Goal: Transaction & Acquisition: Obtain resource

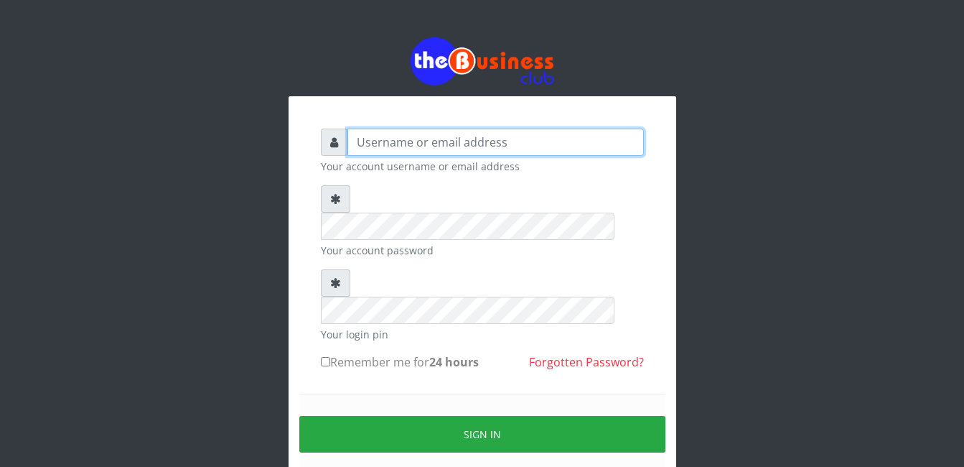
type input "gloworld1"
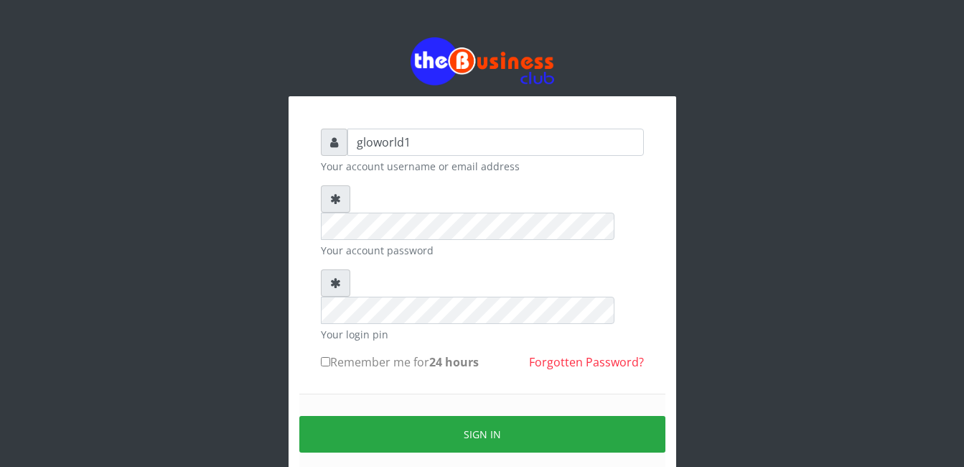
drag, startPoint x: 0, startPoint y: 0, endPoint x: 767, endPoint y: -45, distance: 768.7
click at [767, 0] on html "gloworld1 Your account username or email address Your account password Your log…" at bounding box center [482, 285] width 964 height 571
click at [702, 154] on div "gloworld1 Your account username or email address Your account password Your log…" at bounding box center [482, 285] width 818 height 571
click at [327, 357] on input "Remember me for 24 hours" at bounding box center [325, 361] width 9 height 9
checkbox input "true"
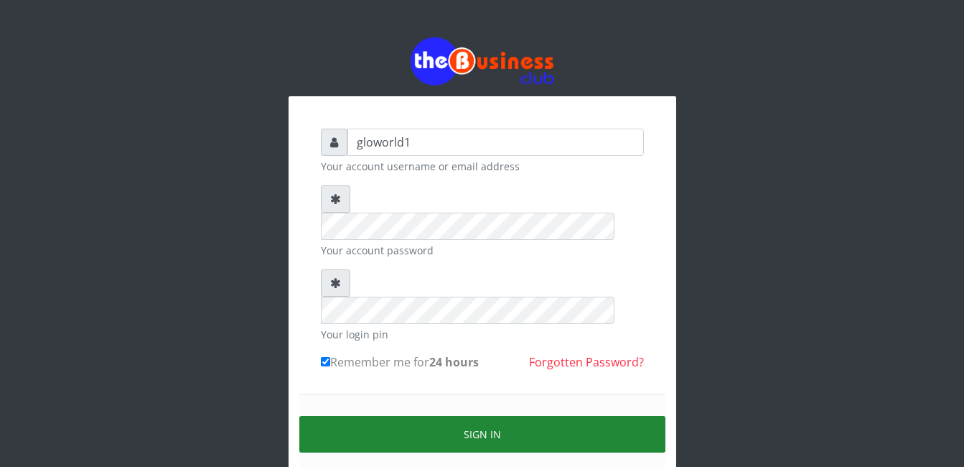
click at [478, 416] on button "Sign in" at bounding box center [482, 434] width 366 height 37
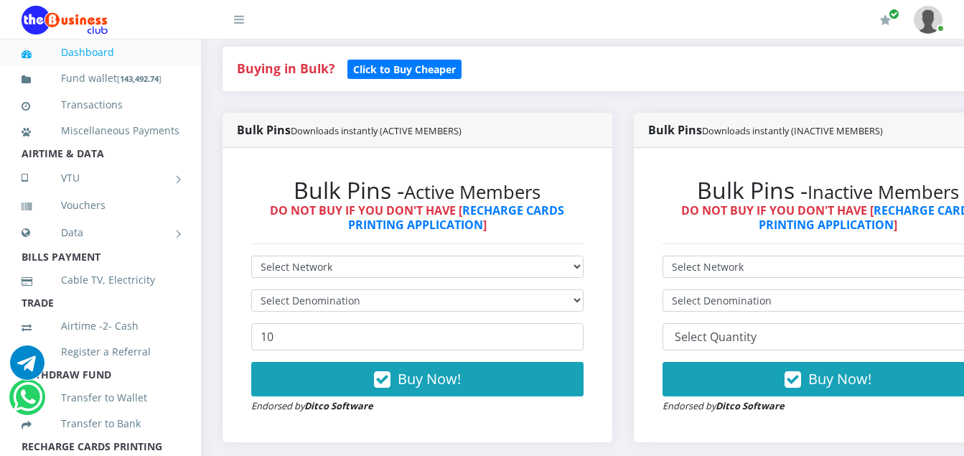
scroll to position [316, 0]
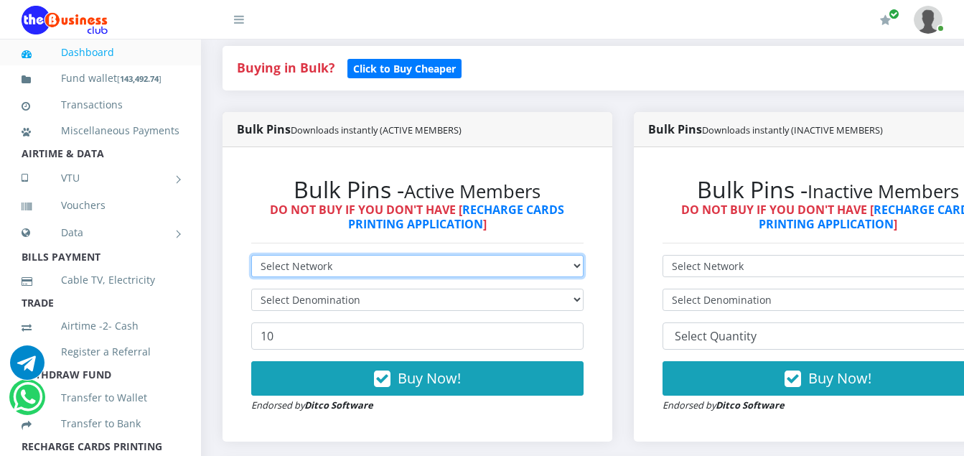
click at [341, 267] on select "Select Network MTN Globacom 9Mobile Airtel" at bounding box center [417, 266] width 332 height 22
click at [337, 267] on select "Select Network MTN Globacom 9Mobile Airtel" at bounding box center [417, 266] width 332 height 22
click at [336, 268] on select "Select Network MTN Globacom 9Mobile Airtel" at bounding box center [417, 266] width 332 height 22
select select "MTN"
click at [251, 258] on select "Select Network MTN Globacom 9Mobile Airtel" at bounding box center [417, 266] width 332 height 22
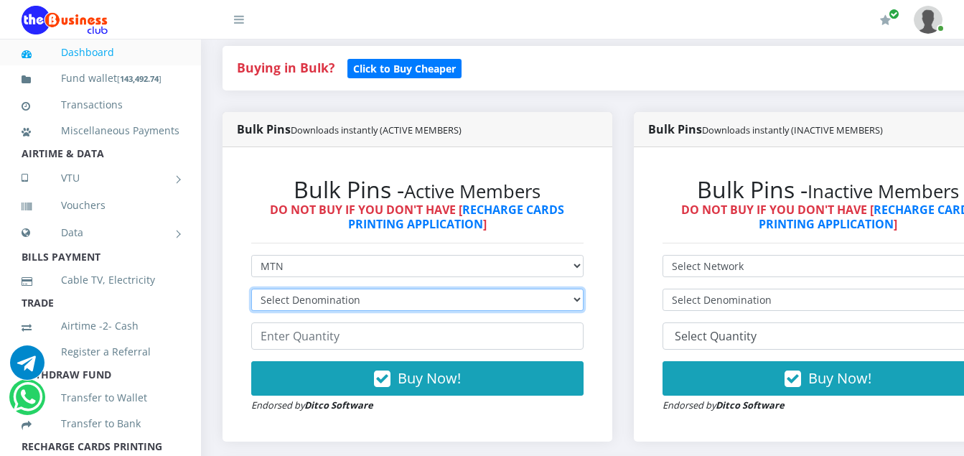
click at [356, 300] on select "Select Denomination MTN NGN100 - ₦96.94 MTN NGN200 - ₦193.88 MTN NGN400 - ₦387.…" at bounding box center [417, 300] width 332 height 22
select select "96.94-100"
click at [251, 291] on select "Select Denomination MTN NGN100 - ₦96.94 MTN NGN200 - ₦193.88 MTN NGN400 - ₦387.…" at bounding box center [417, 300] width 332 height 22
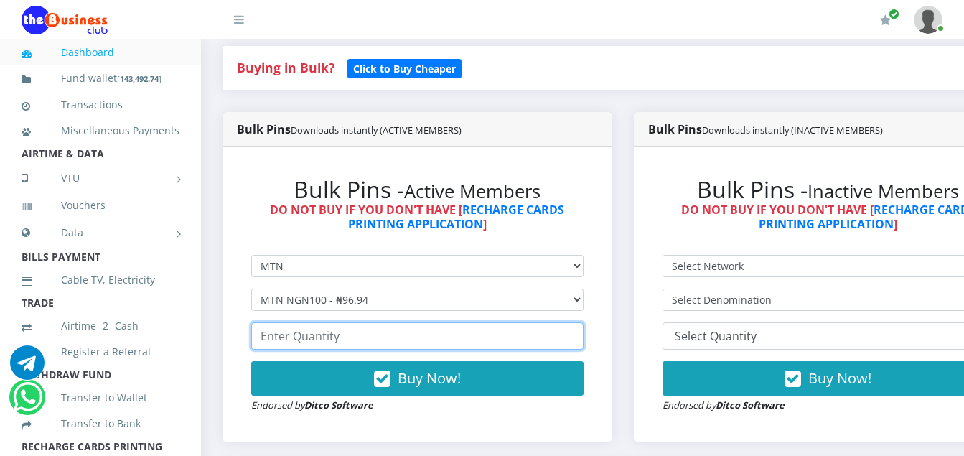
click at [338, 342] on input "number" at bounding box center [417, 335] width 332 height 27
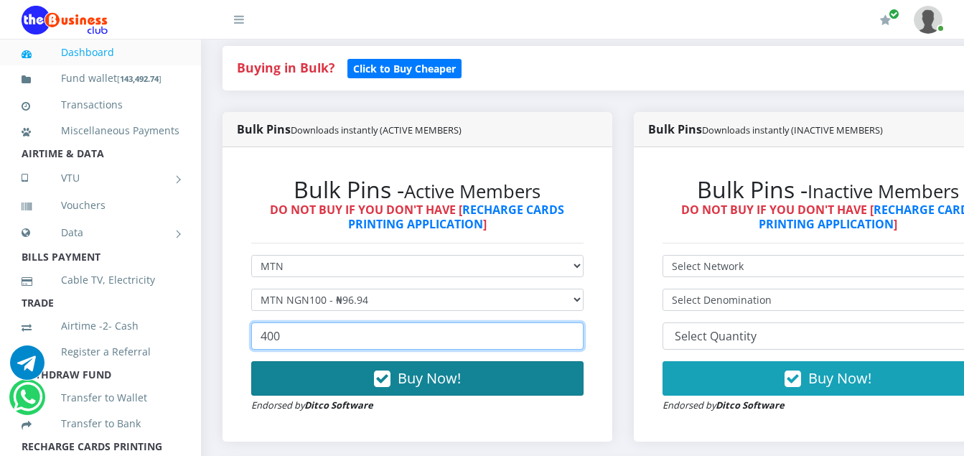
type input "400"
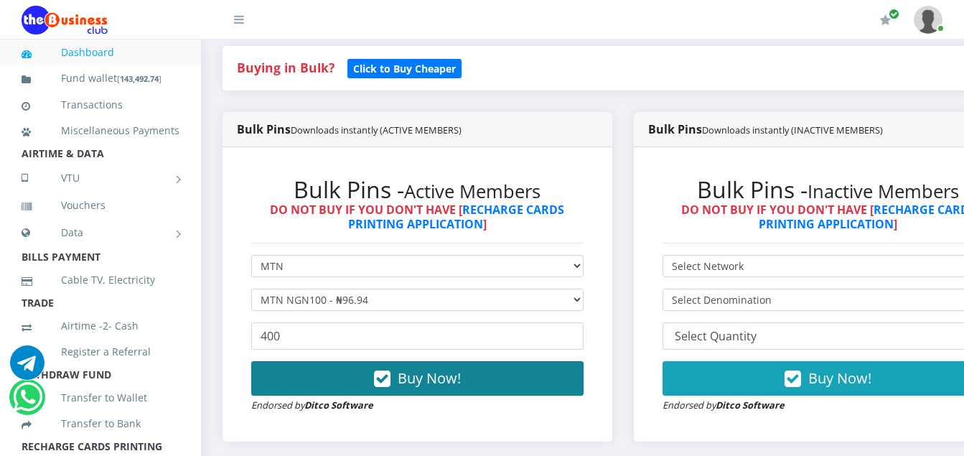
click at [389, 379] on icon "button" at bounding box center [382, 379] width 17 height 14
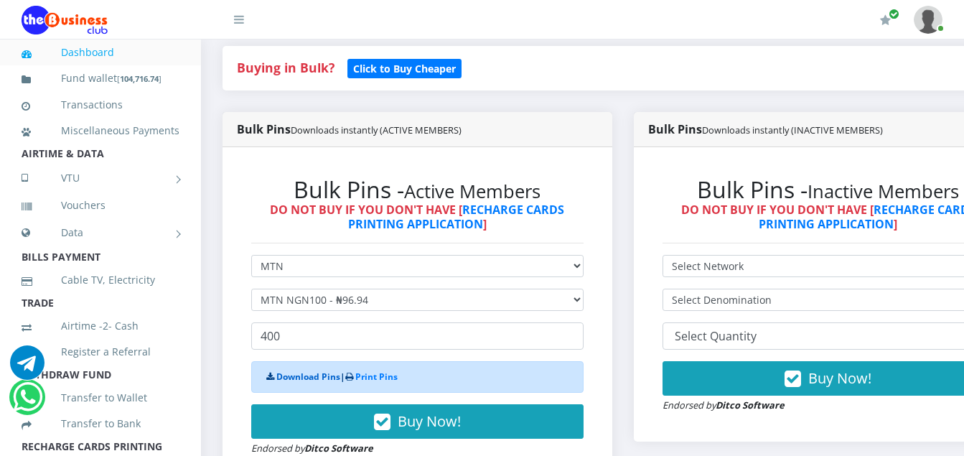
click at [322, 381] on link "Download Pins" at bounding box center [308, 376] width 64 height 12
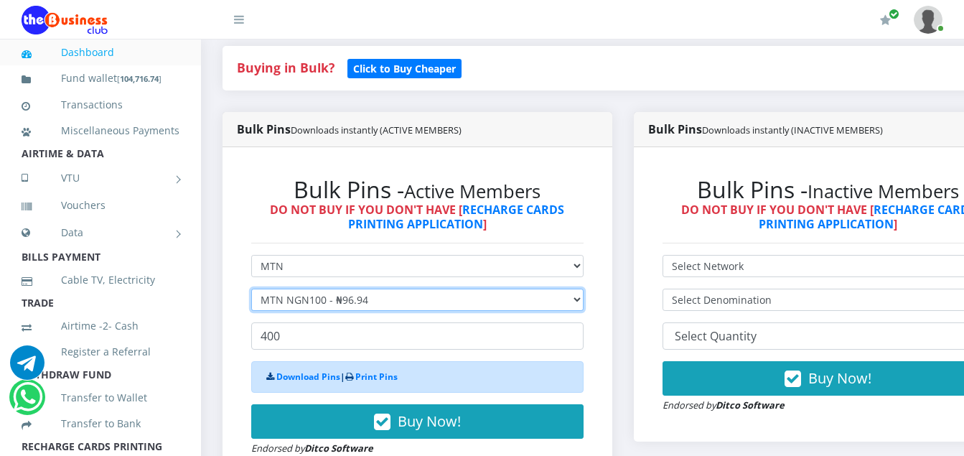
click at [368, 302] on select "Select Denomination MTN NGN100 - ₦96.94 MTN NGN200 - ₦193.88 MTN NGN400 - ₦387.…" at bounding box center [417, 300] width 332 height 22
click at [251, 291] on select "Select Denomination MTN NGN100 - ₦96.94 MTN NGN200 - ₦193.88 MTN NGN400 - ₦387.…" at bounding box center [417, 300] width 332 height 22
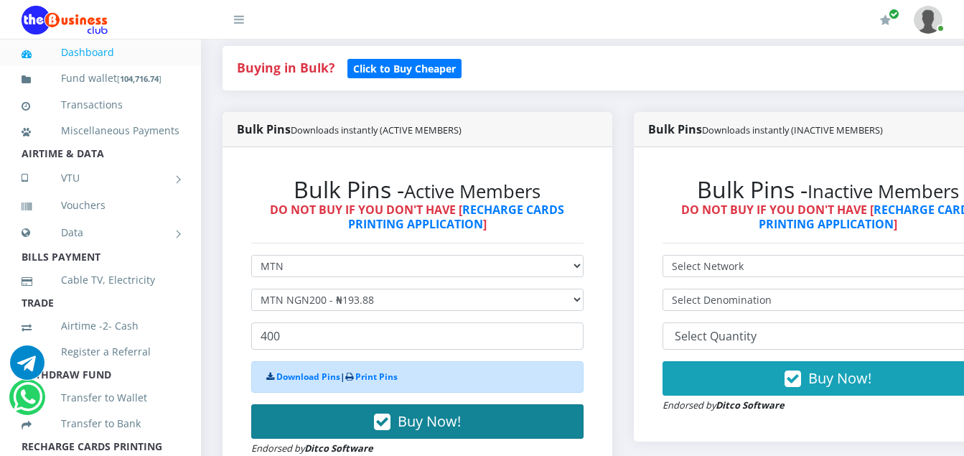
click at [387, 421] on icon "button" at bounding box center [382, 422] width 17 height 14
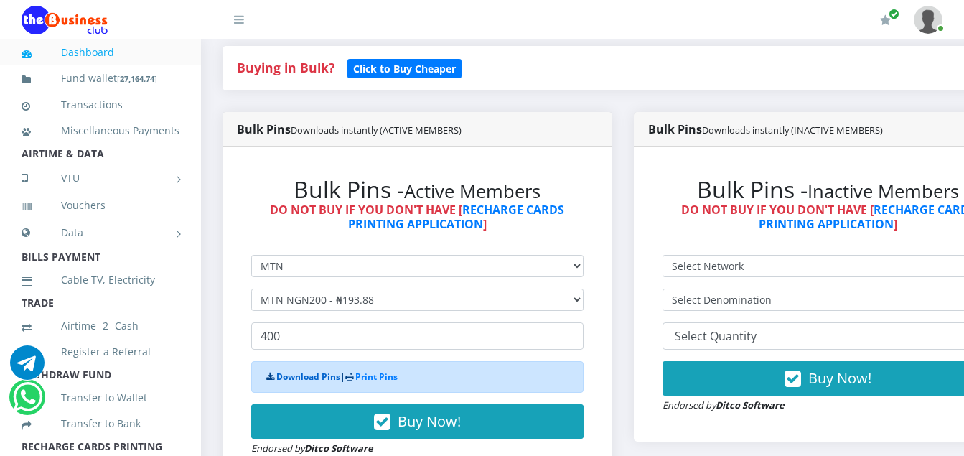
click at [314, 376] on link "Download Pins" at bounding box center [308, 376] width 64 height 12
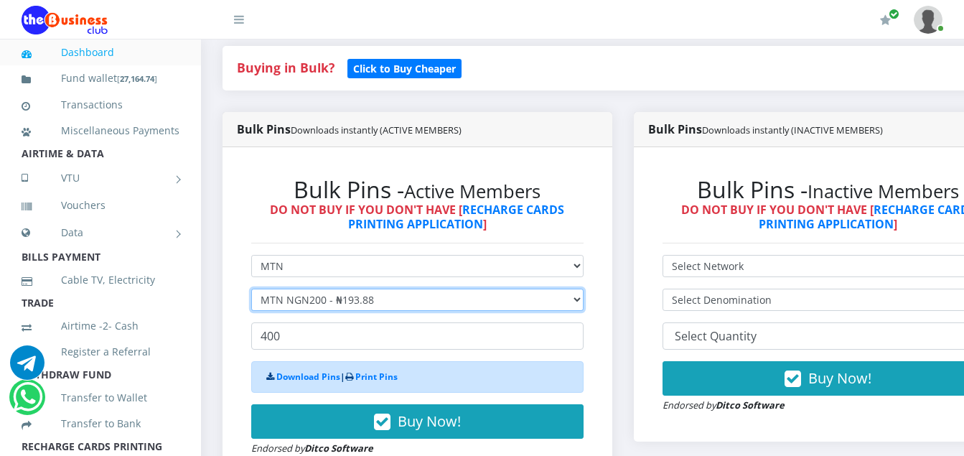
click at [373, 299] on select "Select Denomination MTN NGN100 - ₦96.94 MTN NGN200 - ₦193.88 MTN NGN400 - ₦387.…" at bounding box center [417, 300] width 332 height 22
select select "484.7-500"
click at [251, 291] on select "Select Denomination MTN NGN100 - ₦96.94 MTN NGN200 - ₦193.88 MTN NGN400 - ₦387.…" at bounding box center [417, 300] width 332 height 22
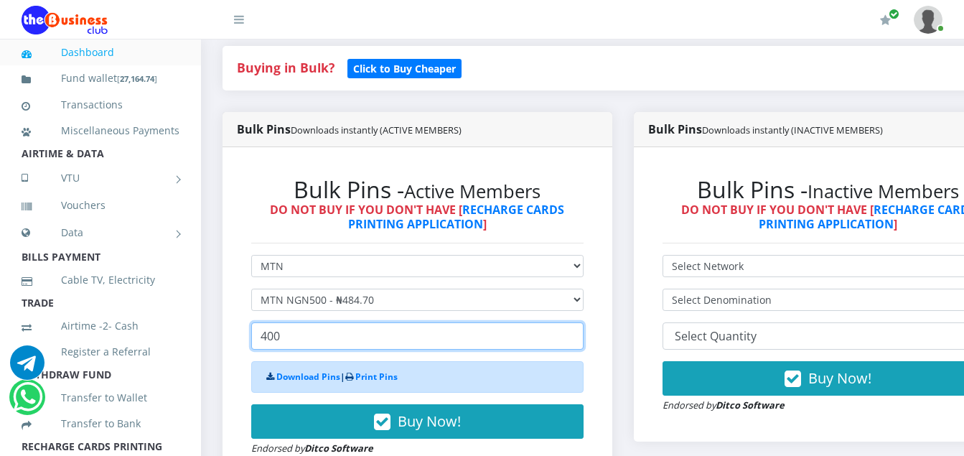
click at [282, 341] on input "400" at bounding box center [417, 335] width 332 height 27
type input "4"
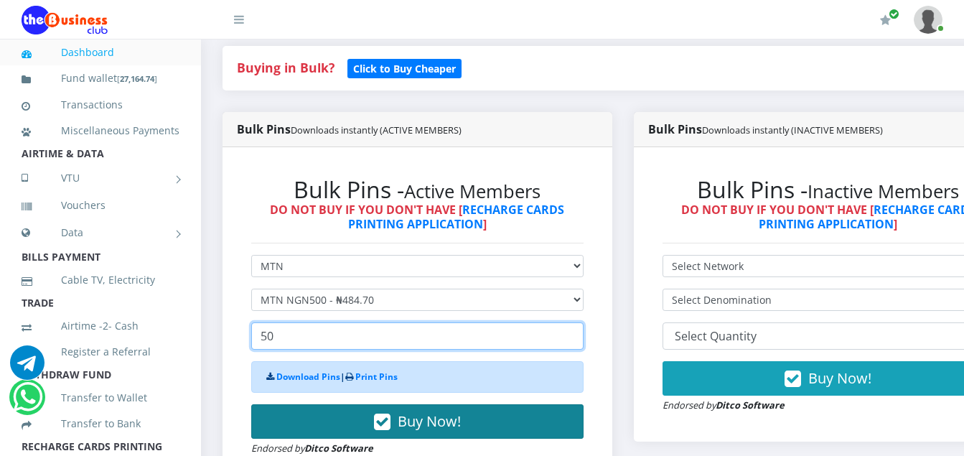
type input "50"
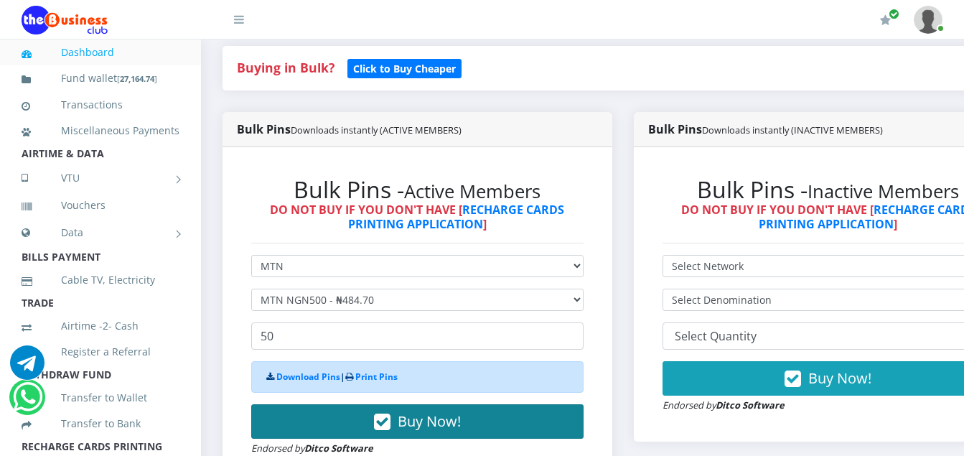
click at [388, 429] on icon "button" at bounding box center [382, 422] width 17 height 14
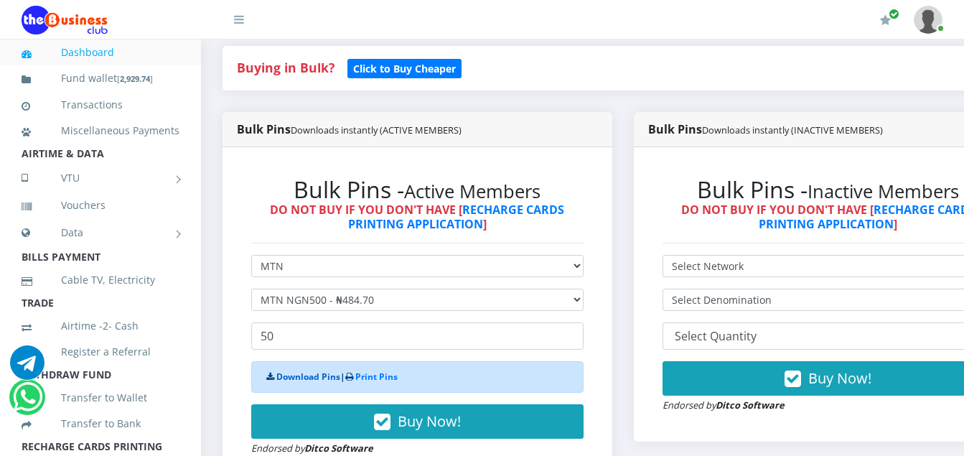
click at [313, 380] on link "Download Pins" at bounding box center [308, 376] width 64 height 12
drag, startPoint x: 313, startPoint y: 380, endPoint x: 317, endPoint y: 318, distance: 61.8
click at [313, 380] on link "Download Pins" at bounding box center [308, 376] width 64 height 12
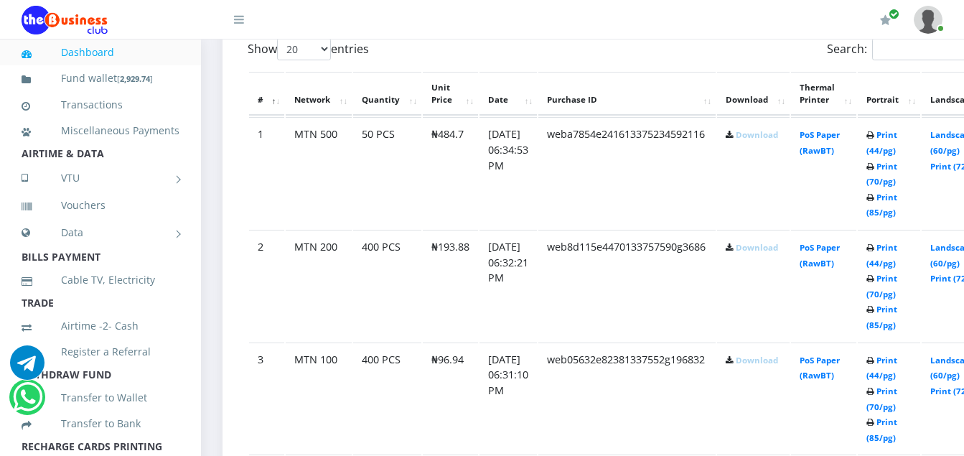
scroll to position [805, 0]
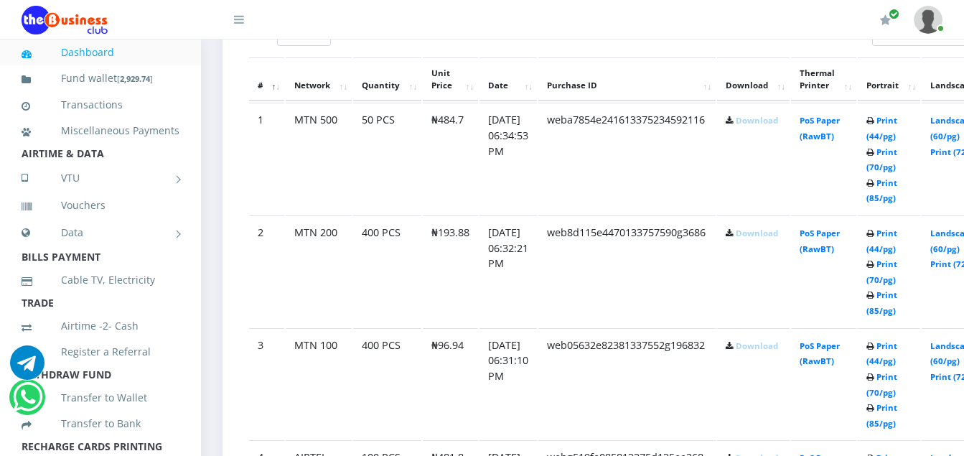
click at [775, 126] on link "Download" at bounding box center [757, 120] width 42 height 11
click at [778, 234] on link "Download" at bounding box center [757, 233] width 42 height 11
click at [772, 348] on link "Download" at bounding box center [757, 345] width 42 height 11
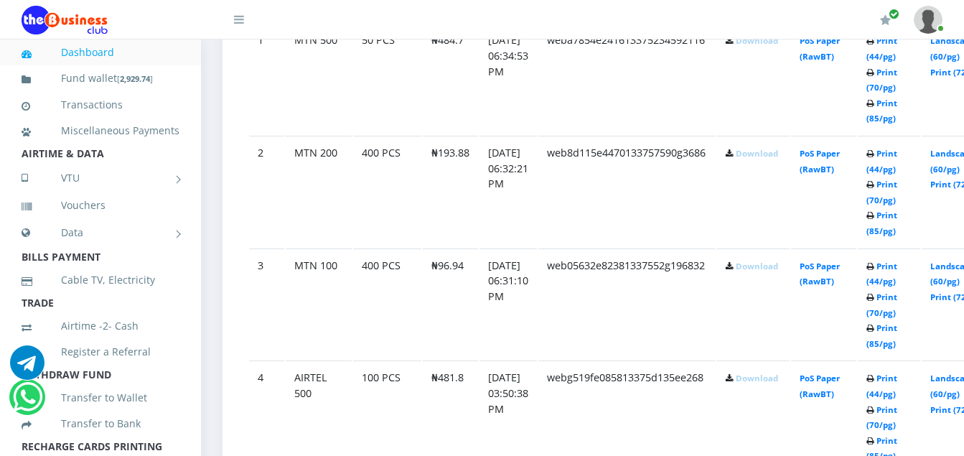
scroll to position [891, 0]
